Goal: Task Accomplishment & Management: Manage account settings

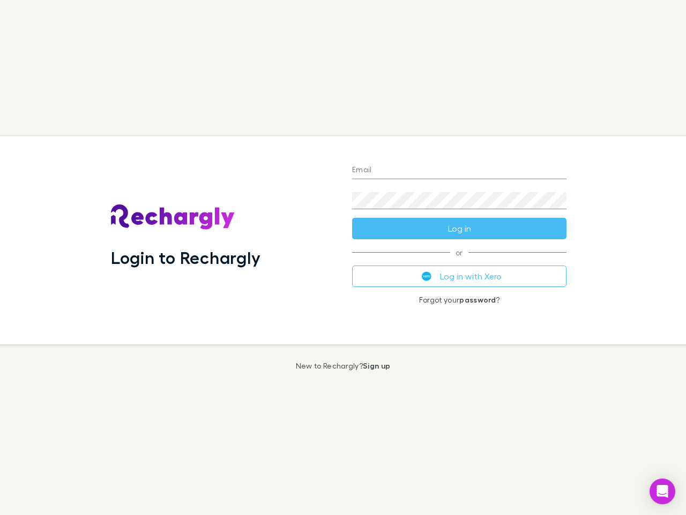
click at [343, 257] on div "Login to Rechargly" at bounding box center [222, 240] width 241 height 208
click at [459, 170] on input "Email" at bounding box center [459, 170] width 214 height 17
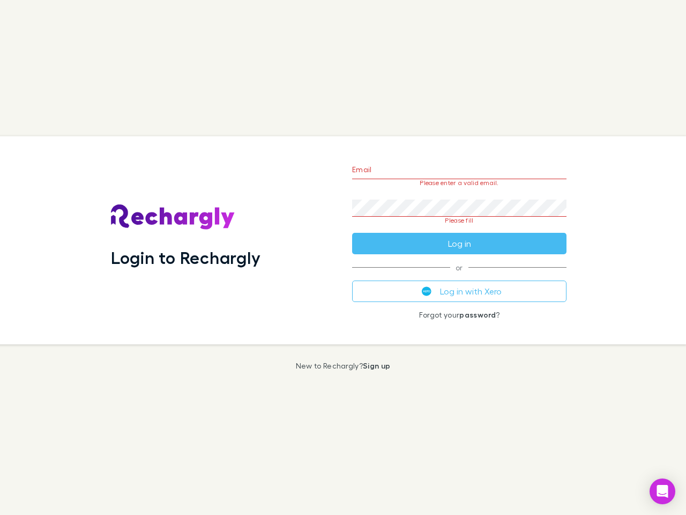
click at [459, 228] on form "Email Please enter a valid email. Password Please fill Log in" at bounding box center [459, 203] width 214 height 101
click at [459, 276] on div "Email Please enter a valid email. Password Please fill Log in or Log in with Xe…" at bounding box center [460, 240] width 232 height 208
click at [662, 491] on icon "Open Intercom Messenger" at bounding box center [662, 491] width 11 height 13
